Goal: Transaction & Acquisition: Download file/media

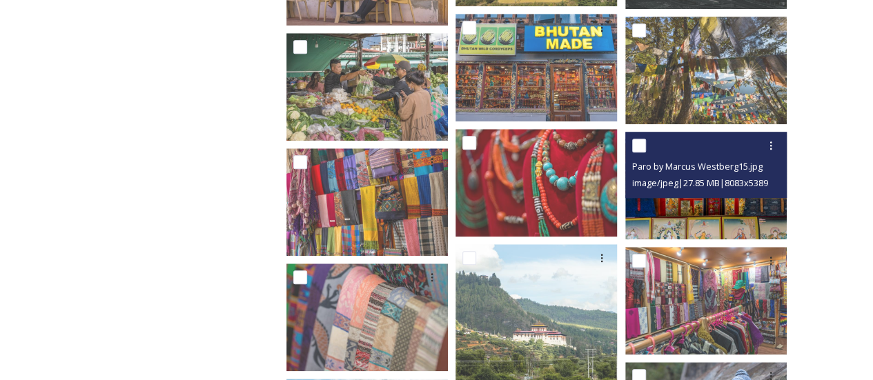
scroll to position [3177, 0]
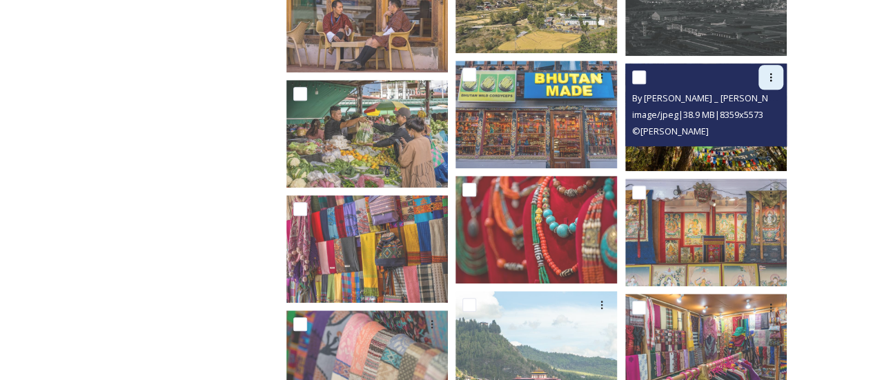
click at [771, 70] on div at bounding box center [770, 77] width 25 height 25
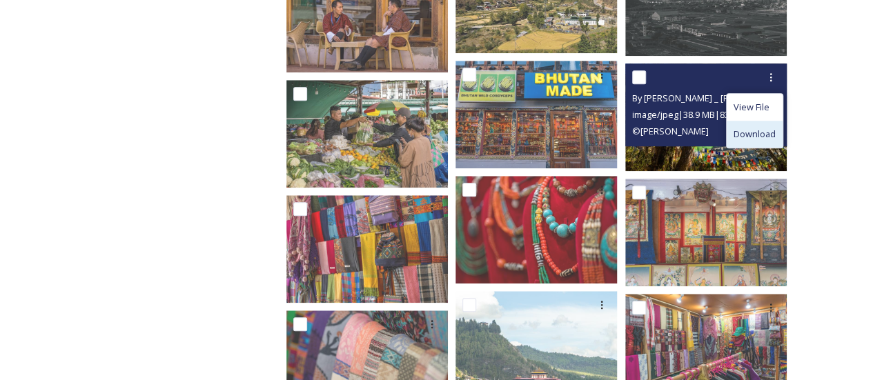
click at [760, 143] on div "Download" at bounding box center [754, 134] width 56 height 27
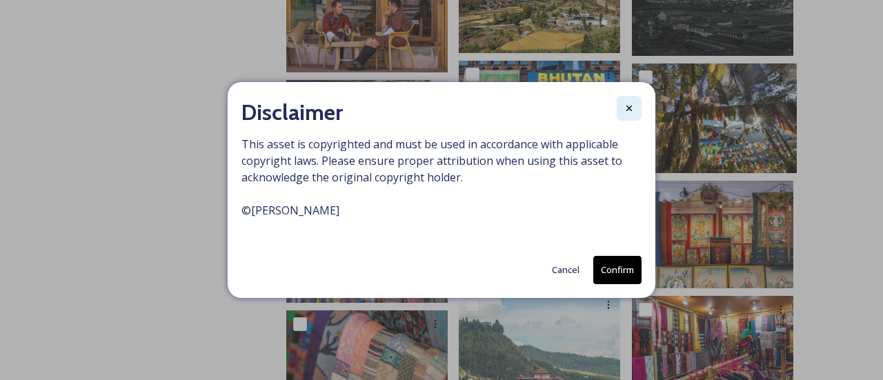
click at [628, 112] on icon at bounding box center [629, 108] width 11 height 11
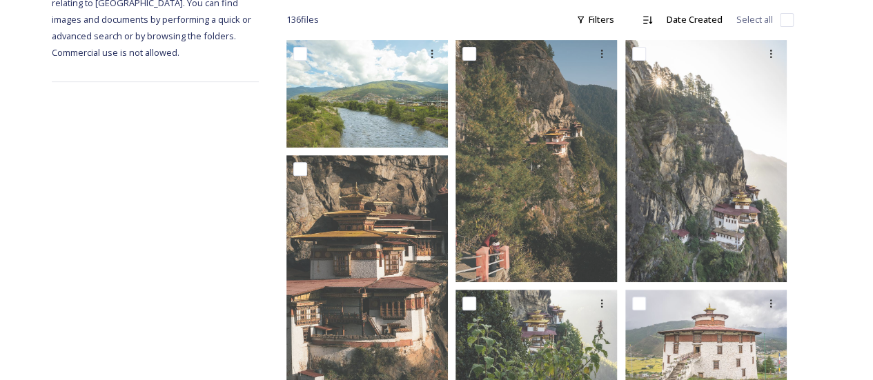
scroll to position [0, 0]
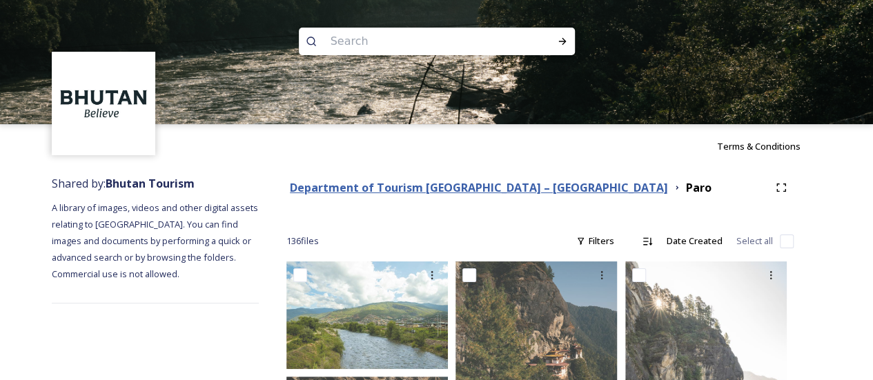
click at [402, 192] on strong "Department of Tourism [GEOGRAPHIC_DATA] – [GEOGRAPHIC_DATA]" at bounding box center [479, 187] width 378 height 15
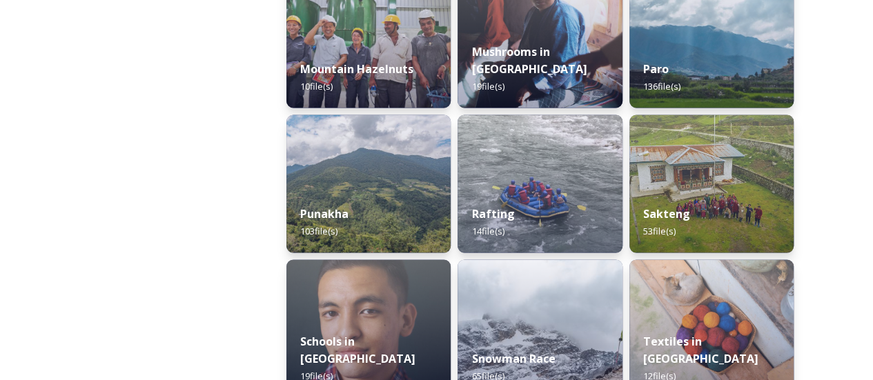
scroll to position [1330, 0]
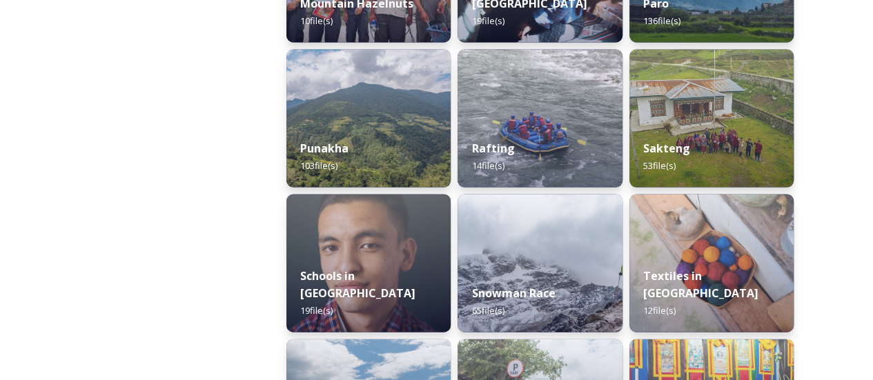
click at [390, 192] on div "Astrology in [GEOGRAPHIC_DATA] 15 file(s) [GEOGRAPHIC_DATA]'s [DATE] 22 file(s)…" at bounding box center [368, 191] width 164 height 2600
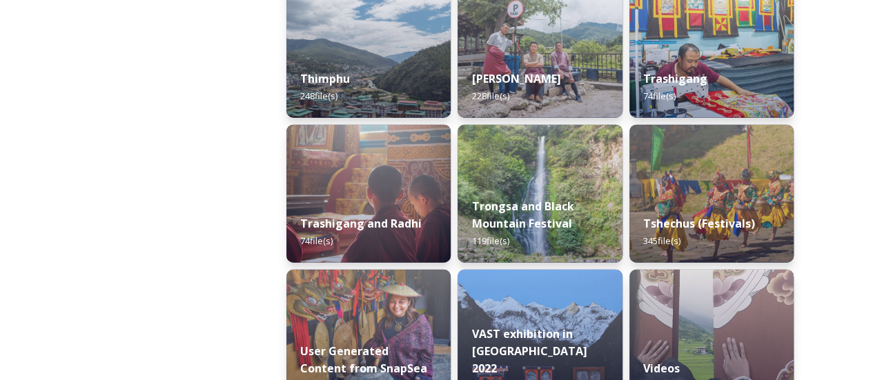
scroll to position [1691, 0]
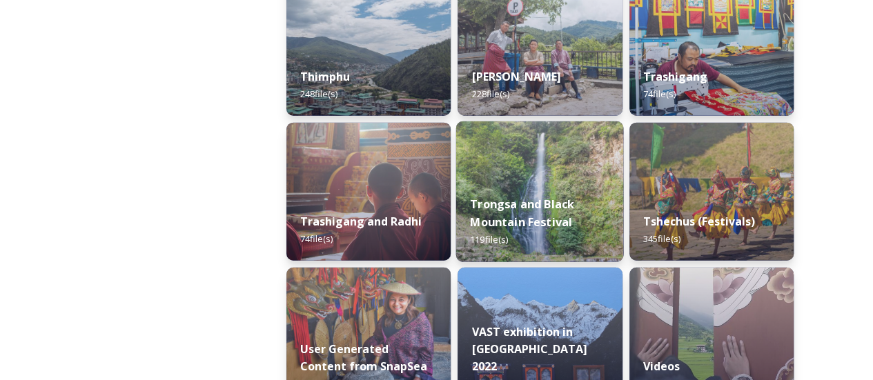
click at [525, 226] on strong "Trongsa and Black Mountain Festival" at bounding box center [522, 213] width 104 height 33
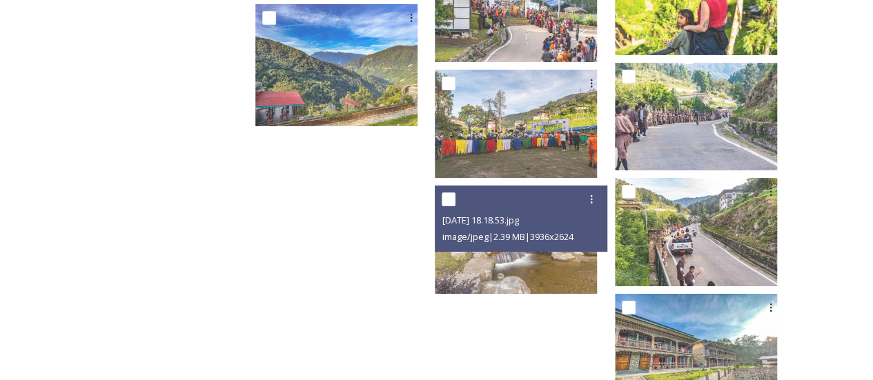
scroll to position [5045, 0]
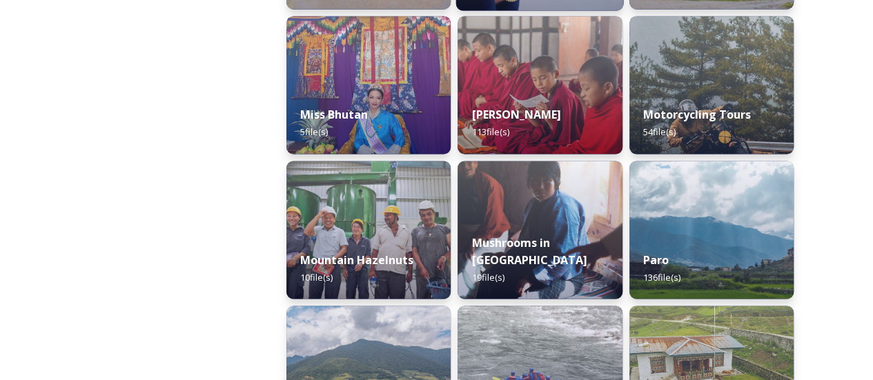
scroll to position [1346, 0]
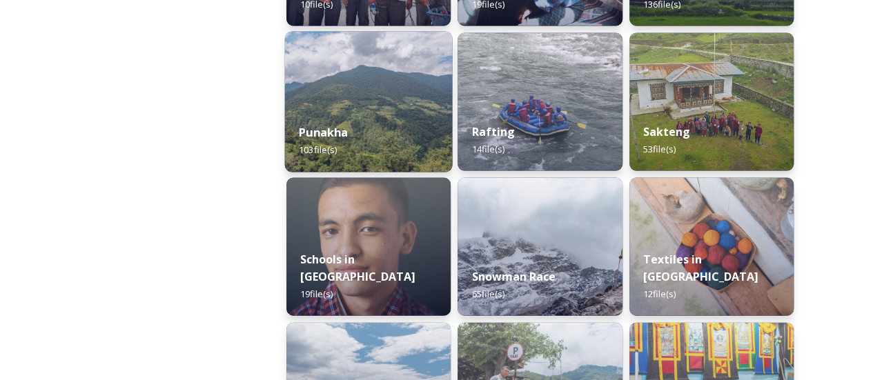
click at [320, 124] on div "Punakha 103 file(s)" at bounding box center [369, 141] width 168 height 63
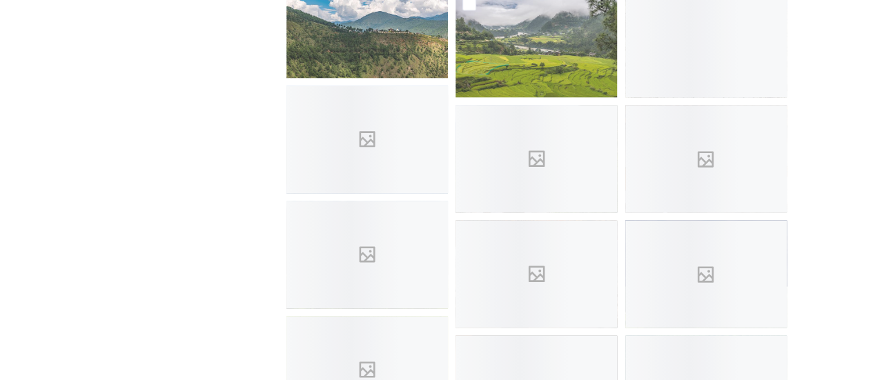
scroll to position [1235, 0]
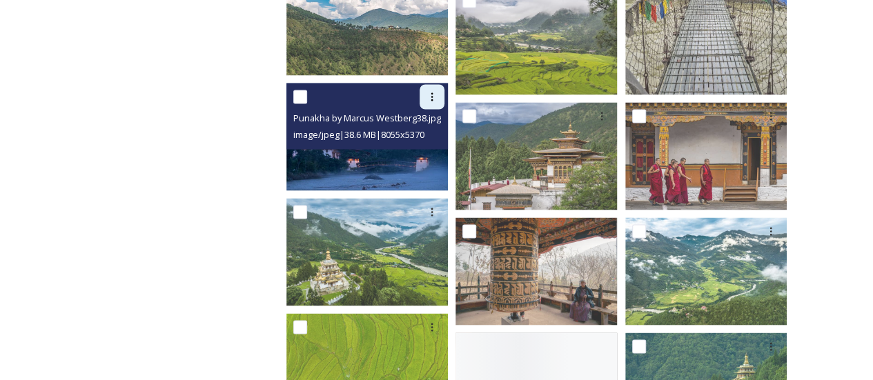
click at [426, 100] on icon at bounding box center [431, 96] width 11 height 11
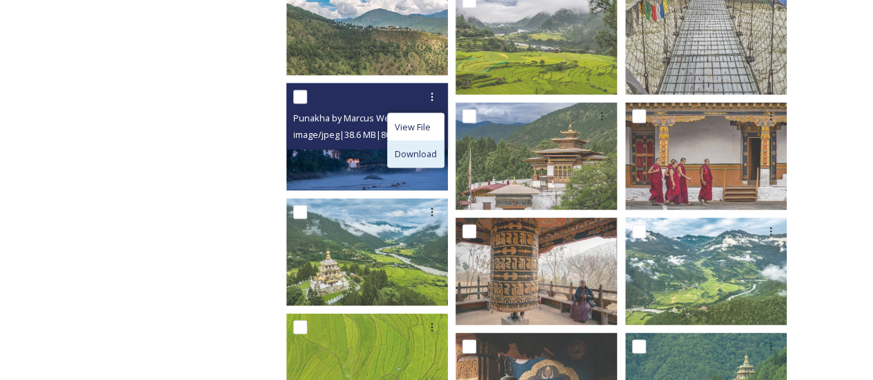
click at [425, 156] on span "Download" at bounding box center [416, 153] width 42 height 13
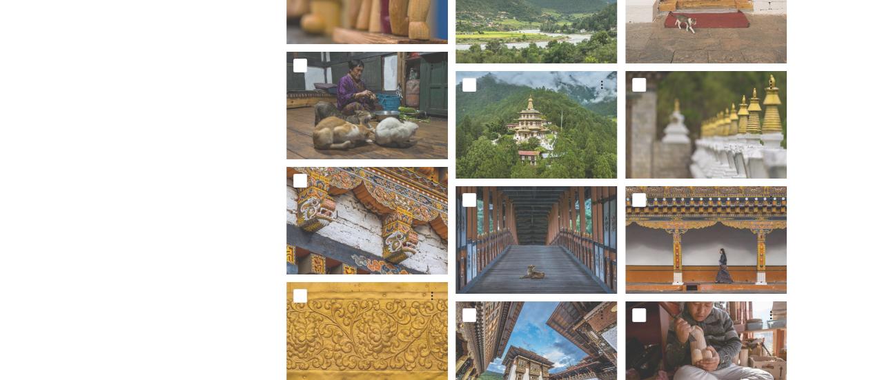
scroll to position [2456, 0]
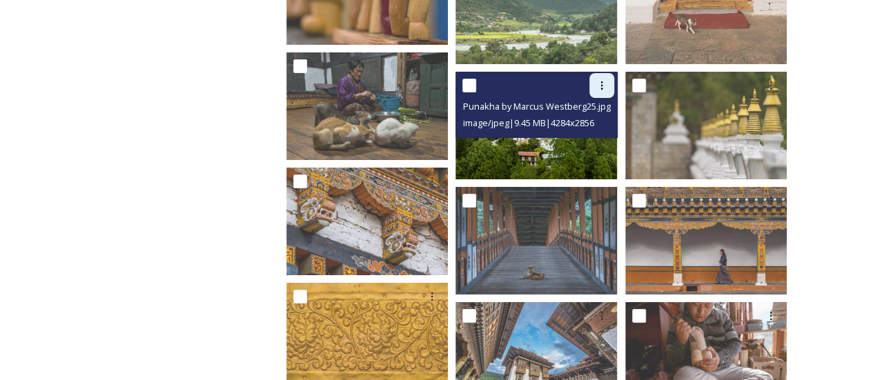
click at [599, 90] on icon at bounding box center [601, 85] width 11 height 11
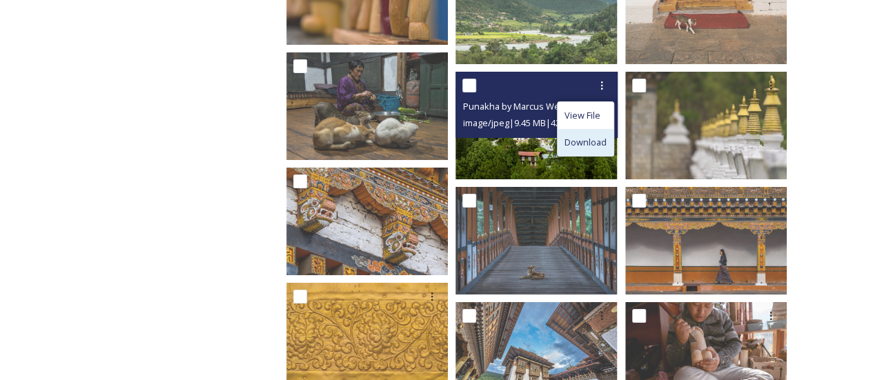
click at [581, 152] on div "Download" at bounding box center [585, 142] width 56 height 27
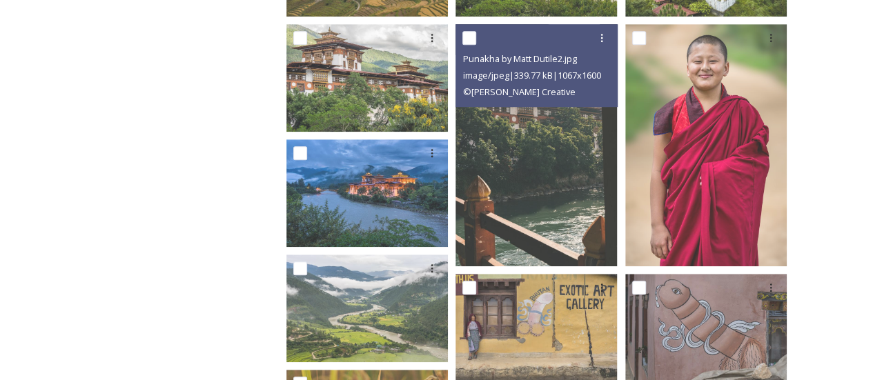
scroll to position [388, 0]
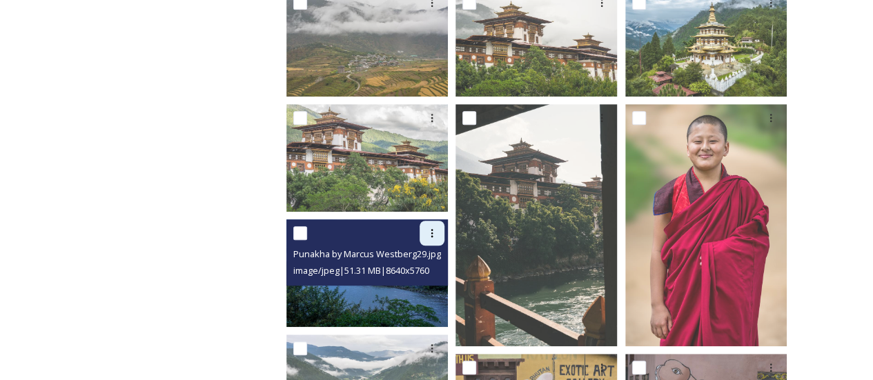
click at [431, 237] on icon at bounding box center [432, 233] width 2 height 8
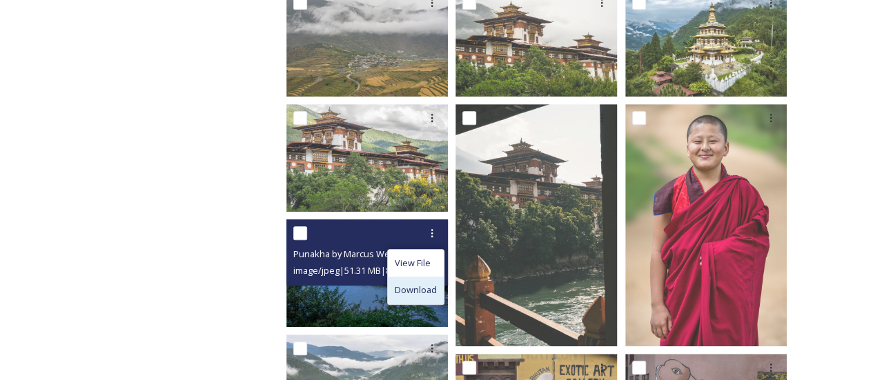
click at [417, 299] on div "Download" at bounding box center [416, 290] width 56 height 27
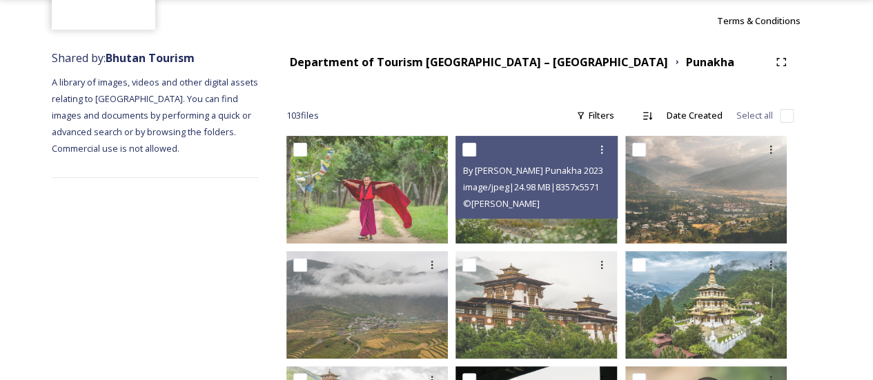
scroll to position [170, 0]
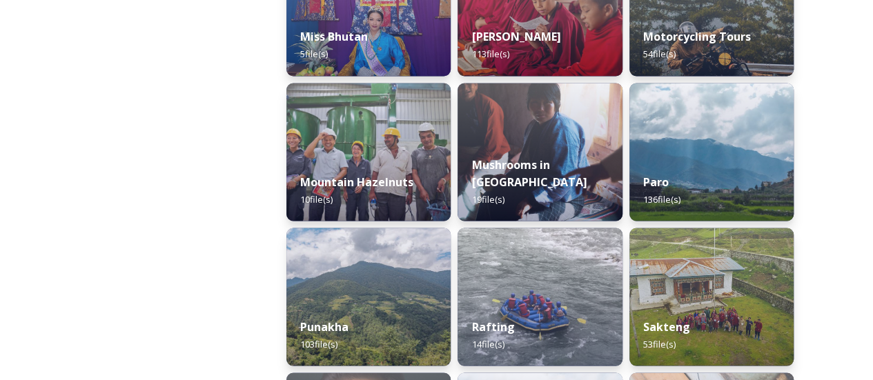
scroll to position [1154, 0]
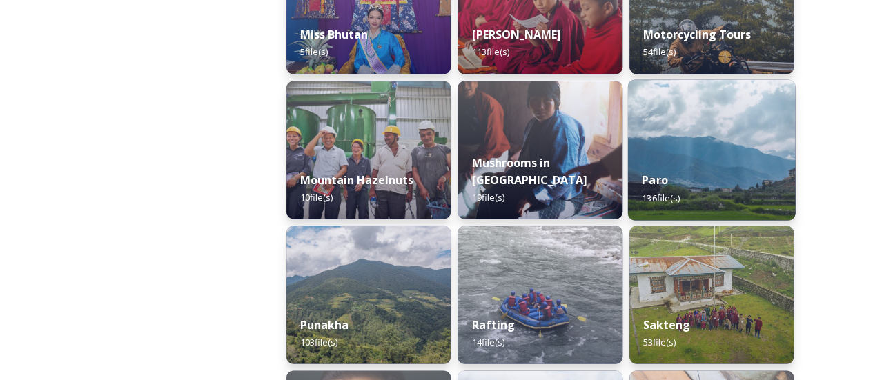
click at [657, 175] on strong "Paro" at bounding box center [654, 179] width 26 height 15
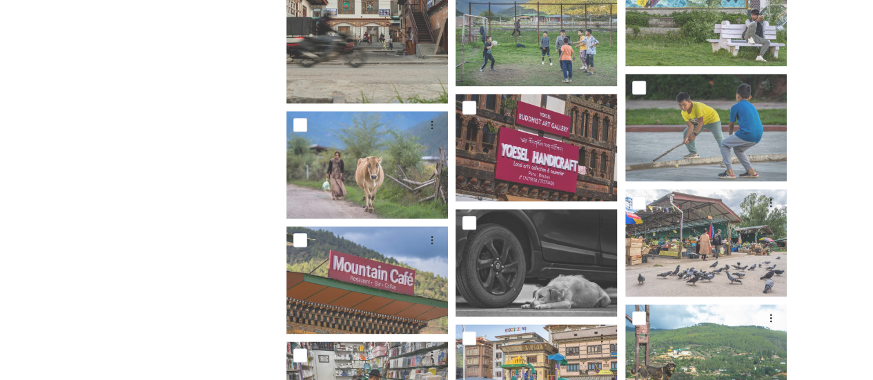
scroll to position [5964, 0]
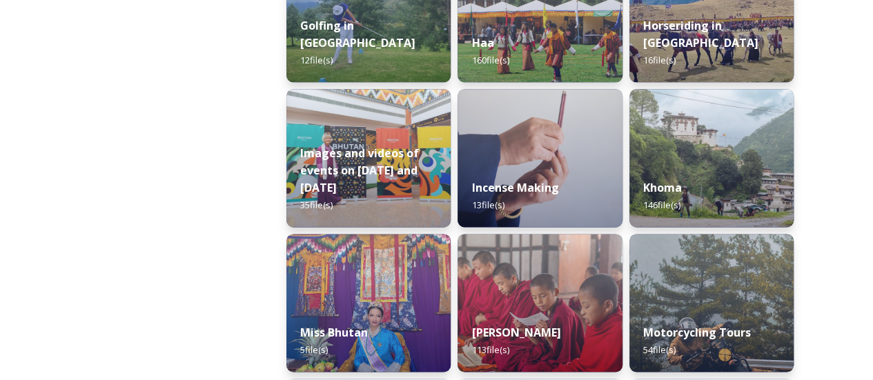
scroll to position [857, 0]
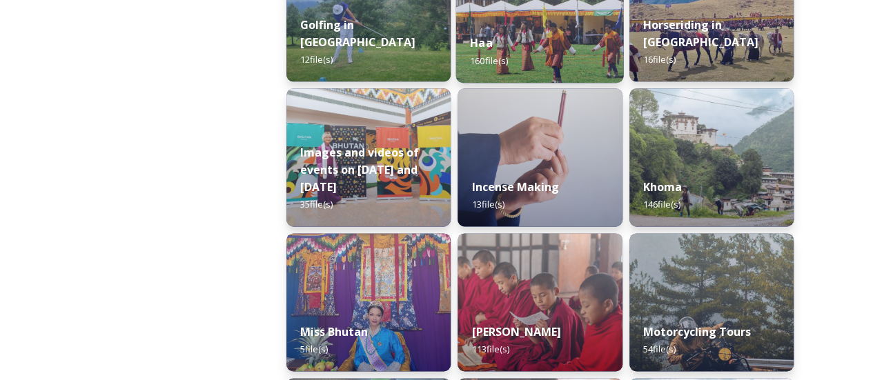
click at [557, 67] on div "Haa 160 file(s)" at bounding box center [540, 51] width 168 height 63
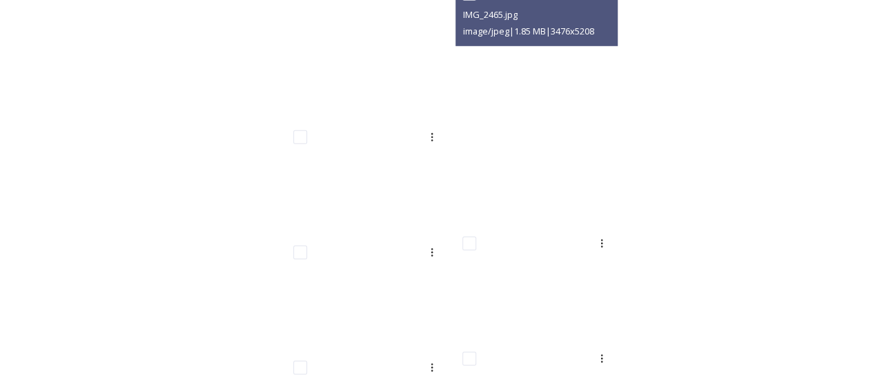
scroll to position [7290, 0]
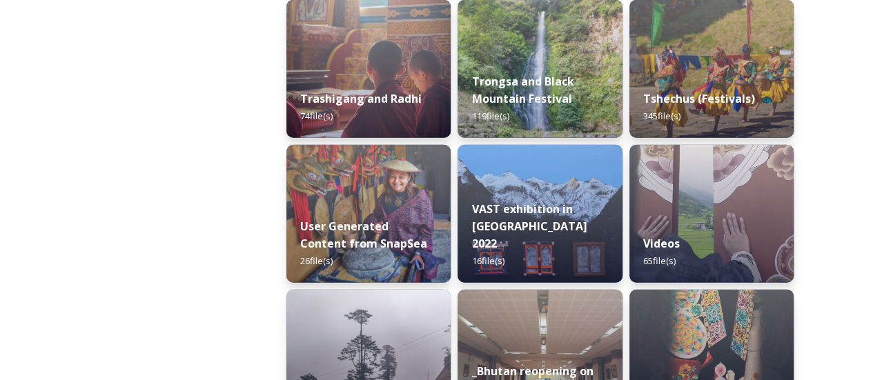
scroll to position [1809, 0]
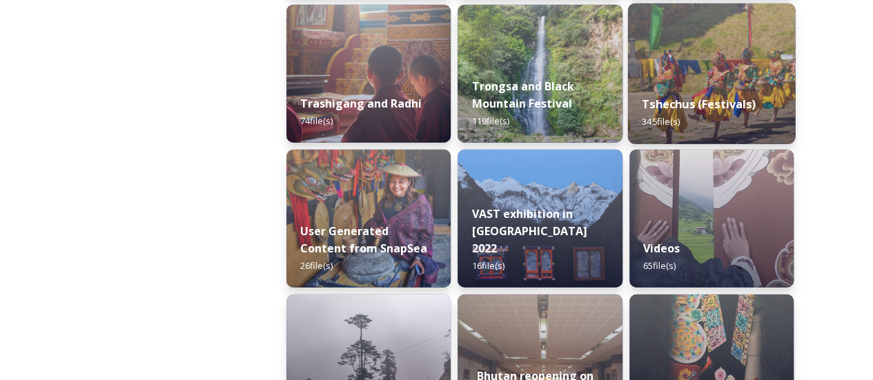
click at [709, 98] on strong "Tshechus (Festivals)" at bounding box center [698, 104] width 114 height 15
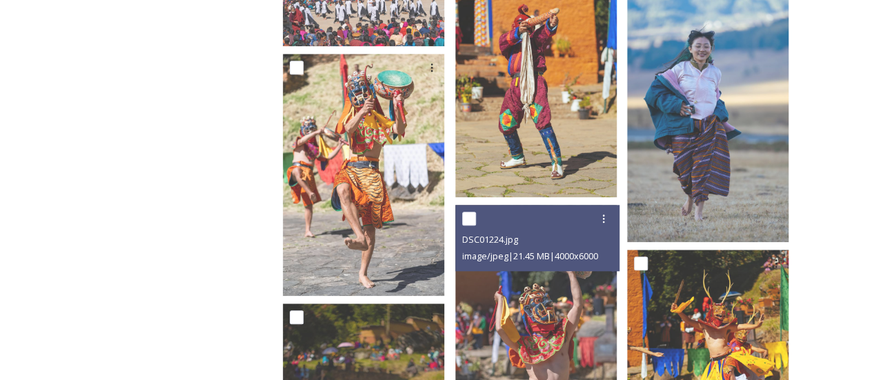
scroll to position [595, 0]
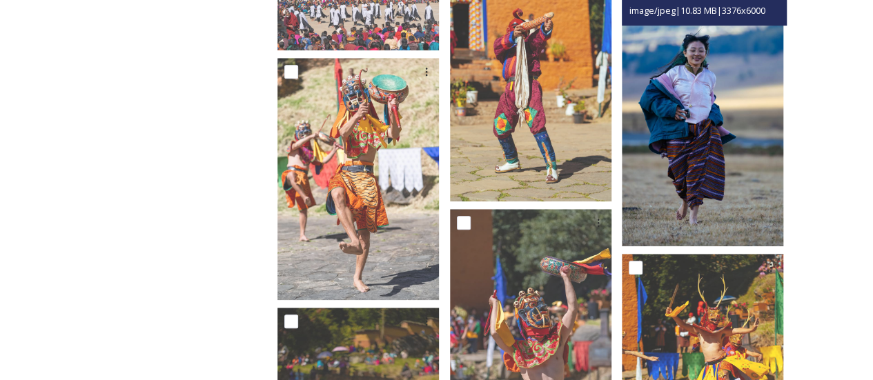
click at [717, 123] on img at bounding box center [701, 102] width 161 height 287
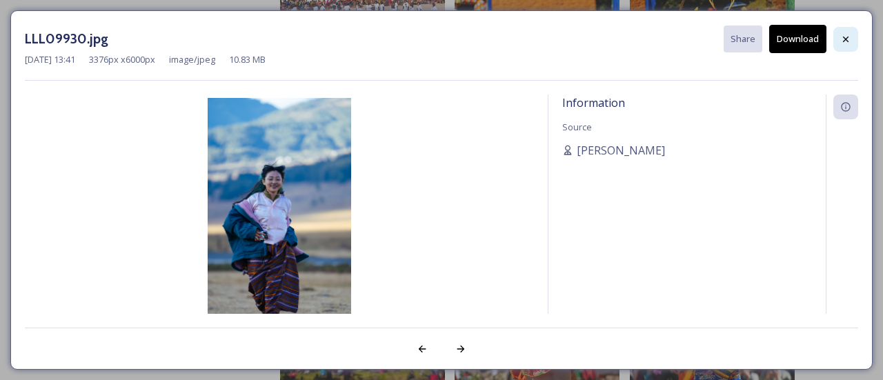
click at [854, 38] on div at bounding box center [845, 39] width 25 height 25
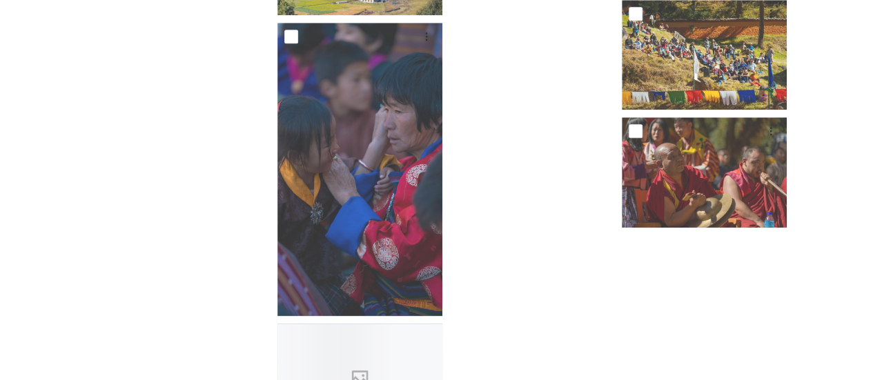
scroll to position [3297, 0]
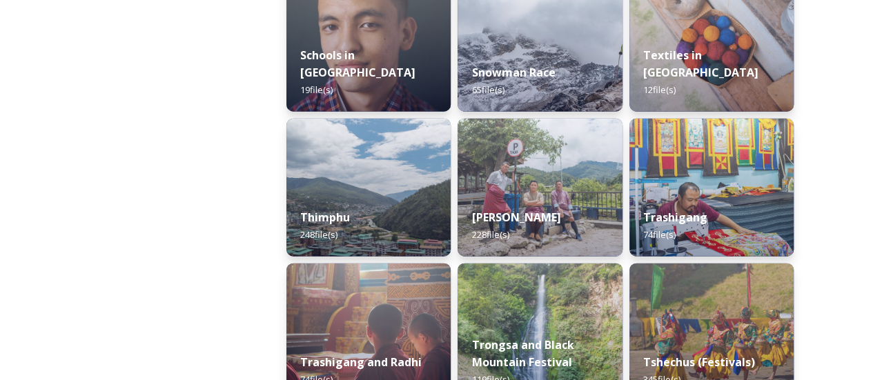
scroll to position [1540, 0]
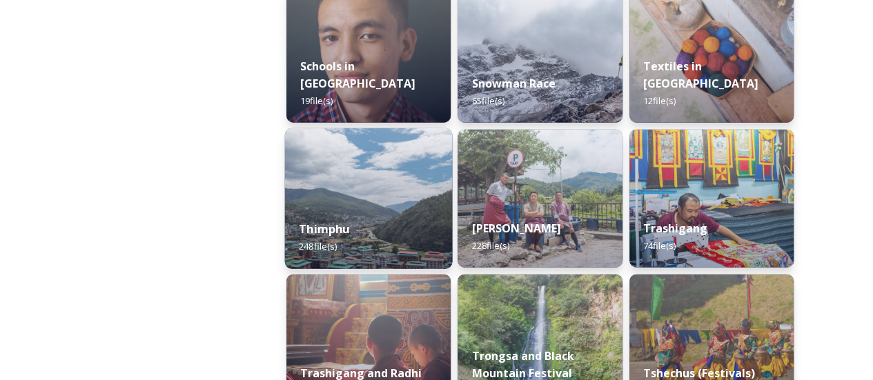
click at [406, 210] on div "Thimphu 248 file(s)" at bounding box center [369, 237] width 168 height 63
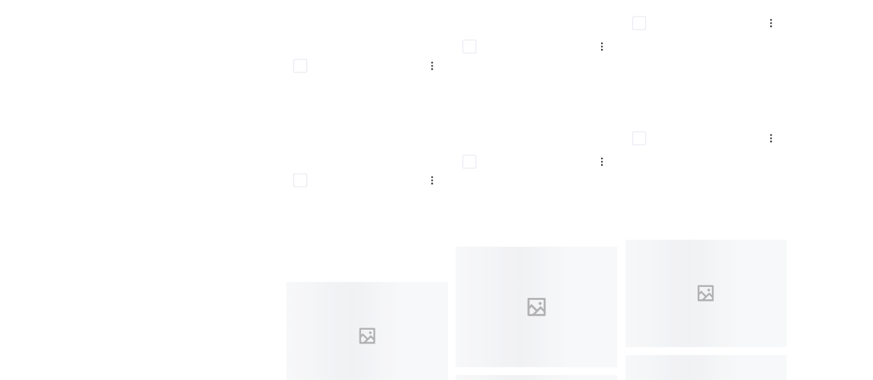
scroll to position [6440, 0]
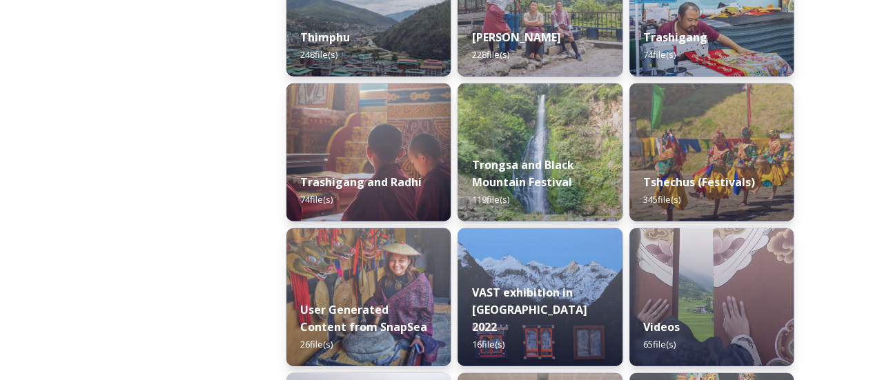
scroll to position [1731, 0]
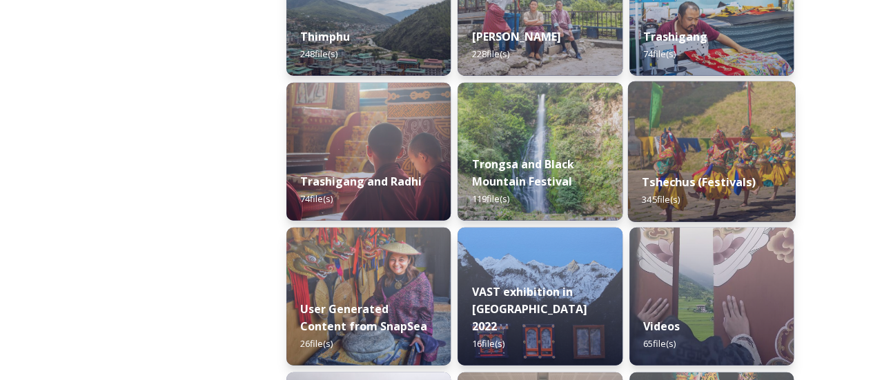
click at [708, 167] on div "Tshechus (Festivals) 345 file(s)" at bounding box center [711, 190] width 168 height 63
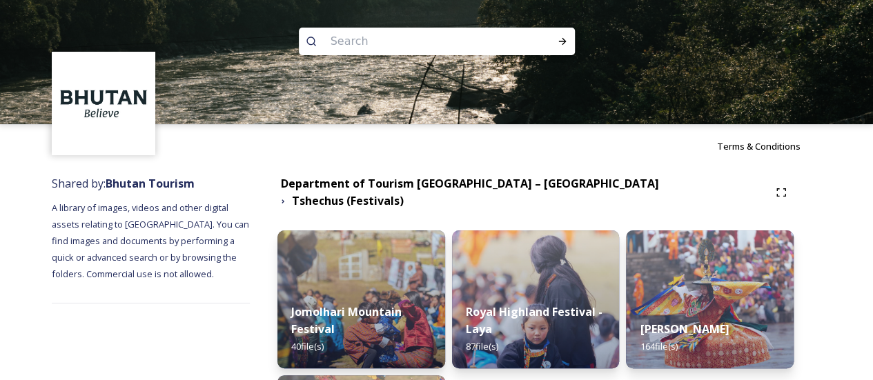
scroll to position [146, 0]
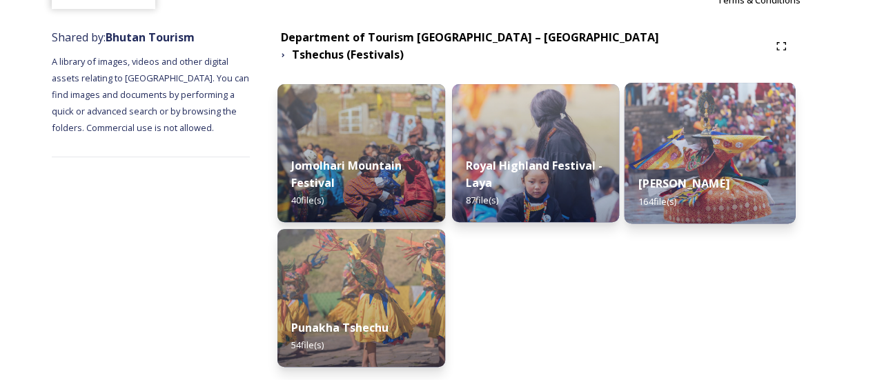
click at [705, 203] on div "Thimphu Tshechu 164 file(s)" at bounding box center [709, 192] width 171 height 63
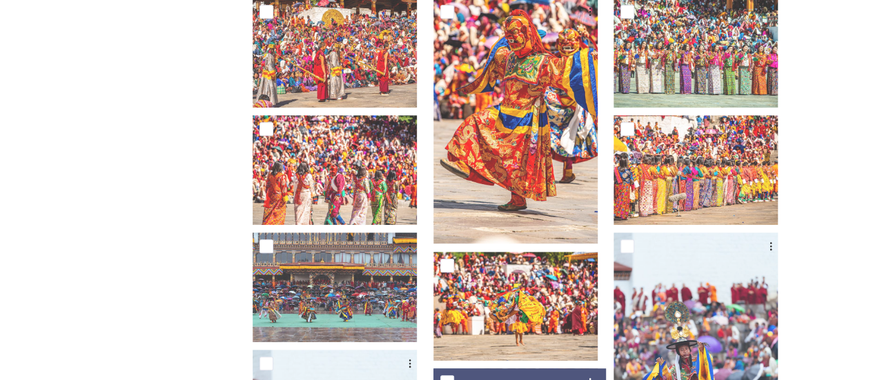
scroll to position [372, 0]
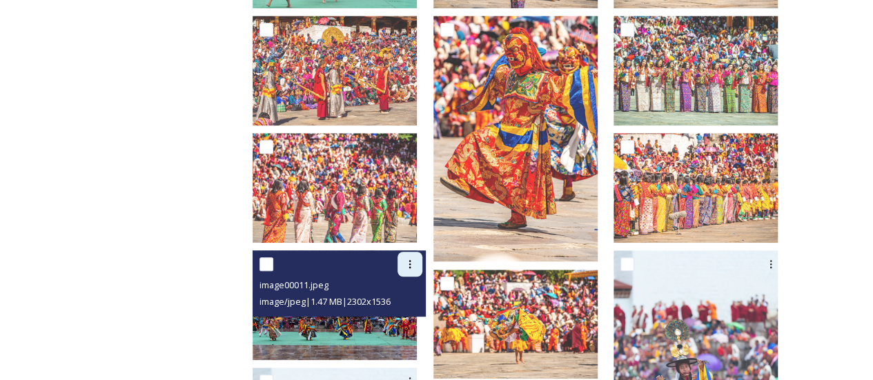
click at [422, 261] on div at bounding box center [409, 264] width 25 height 25
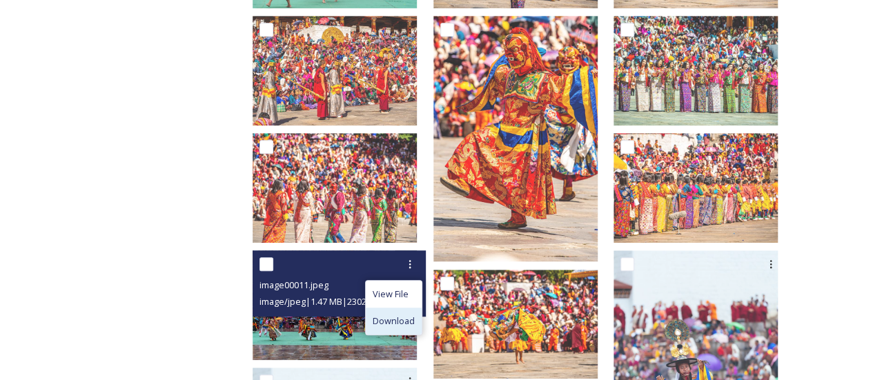
click at [415, 321] on span "Download" at bounding box center [393, 321] width 42 height 13
